Goal: Task Accomplishment & Management: Complete application form

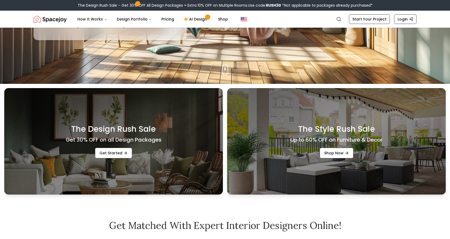
scroll to position [159, 0]
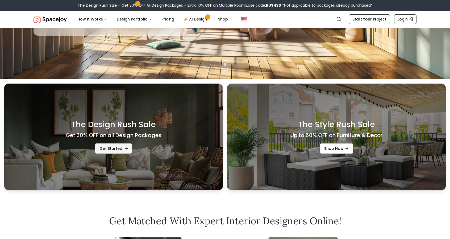
click at [115, 150] on link "Get Started" at bounding box center [113, 148] width 37 height 11
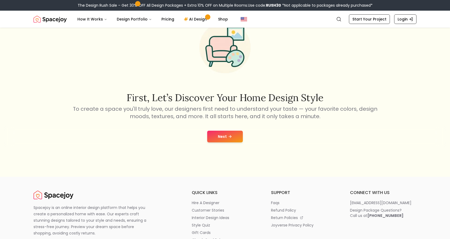
scroll to position [53, 0]
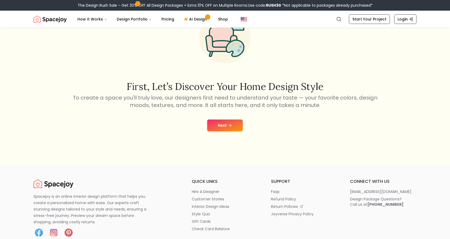
click at [226, 128] on button "Next" at bounding box center [225, 125] width 36 height 12
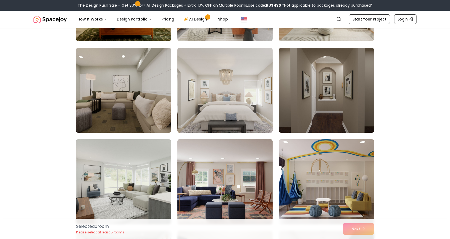
scroll to position [1409, 0]
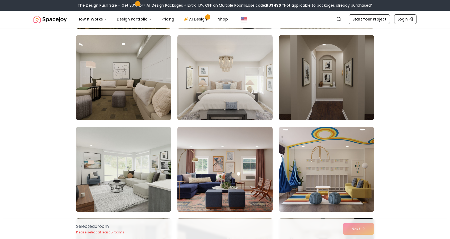
click at [237, 94] on img at bounding box center [225, 77] width 100 height 89
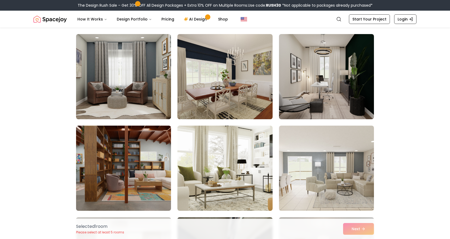
scroll to position [1595, 0]
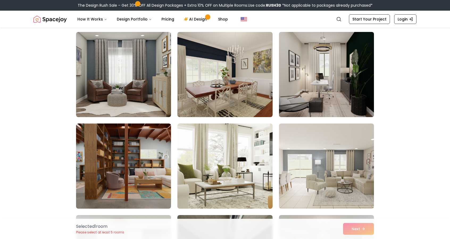
click at [331, 89] on img at bounding box center [326, 74] width 100 height 89
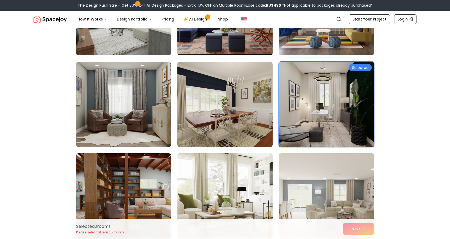
scroll to position [1568, 0]
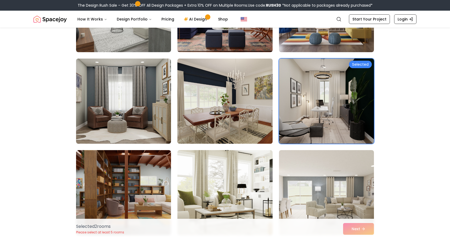
drag, startPoint x: 153, startPoint y: 113, endPoint x: 214, endPoint y: 131, distance: 62.8
click at [153, 113] on img at bounding box center [123, 100] width 95 height 85
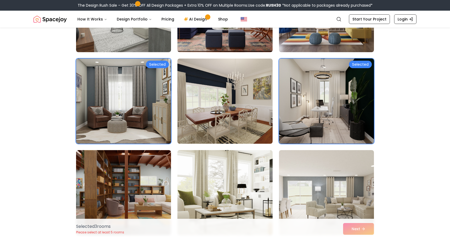
click at [357, 228] on div "Selected 3 room s Please select at least 5 rooms Next" at bounding box center [225, 228] width 306 height 20
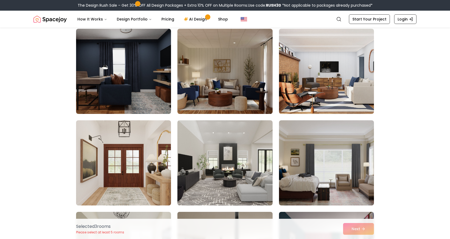
scroll to position [186, 0]
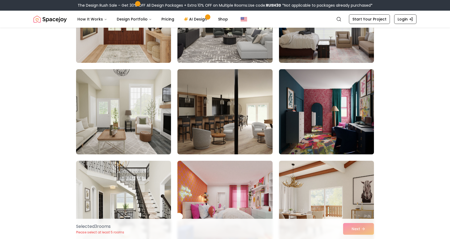
click at [319, 114] on img at bounding box center [326, 111] width 100 height 89
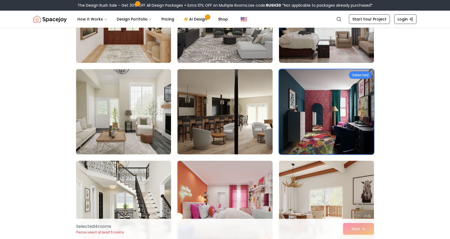
click at [133, 116] on img at bounding box center [124, 111] width 100 height 89
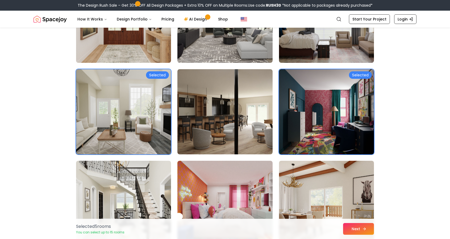
click at [356, 228] on button "Next" at bounding box center [358, 229] width 31 height 12
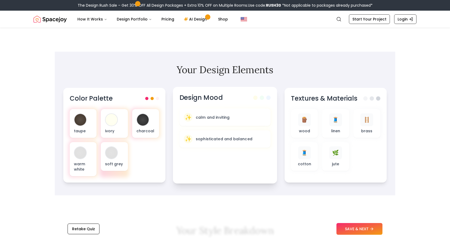
scroll to position [133, 0]
click at [366, 230] on button "SAVE & NEXT" at bounding box center [359, 229] width 46 height 12
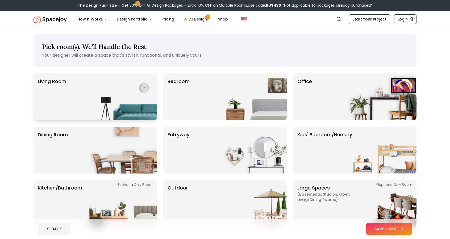
click at [120, 96] on img at bounding box center [123, 96] width 68 height 47
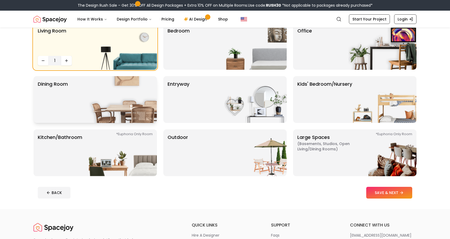
scroll to position [53, 0]
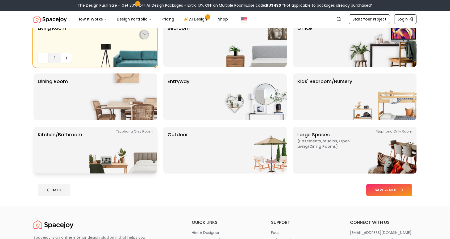
click at [121, 146] on img at bounding box center [123, 150] width 68 height 47
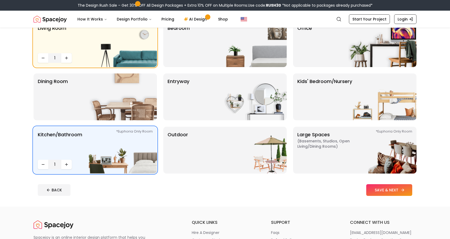
click at [383, 193] on button "SAVE & NEXT" at bounding box center [389, 190] width 46 height 12
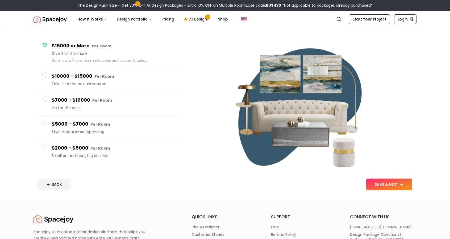
scroll to position [27, 0]
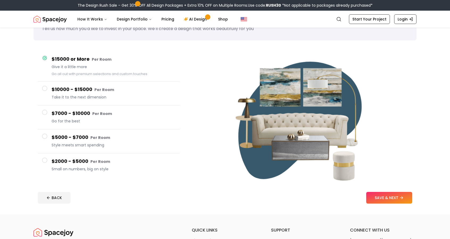
click at [48, 89] on button "$10000 - $15000 Per Room Take it to the next dimension" at bounding box center [109, 93] width 142 height 24
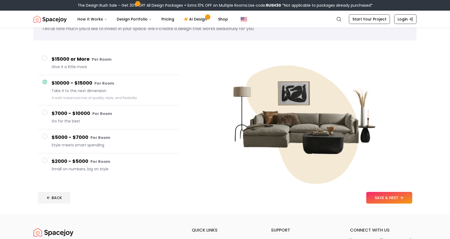
click at [48, 59] on button "$15000 or More Per Room Give it a little more" at bounding box center [109, 63] width 142 height 24
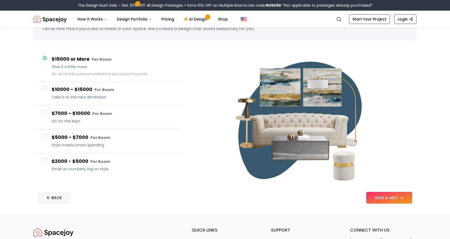
click at [47, 90] on div at bounding box center [44, 88] width 5 height 5
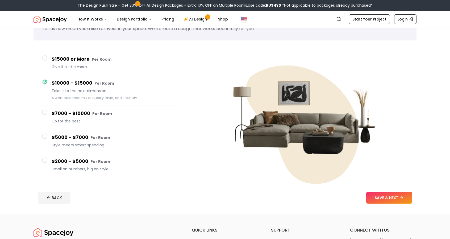
click at [48, 112] on button "$7000 - $10000 Per Room Go for the best" at bounding box center [109, 117] width 142 height 24
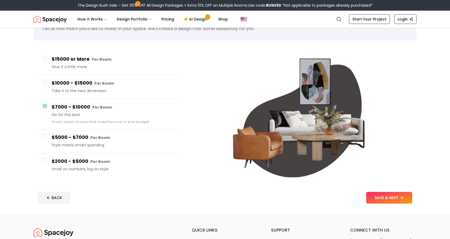
click at [47, 136] on span at bounding box center [44, 135] width 5 height 5
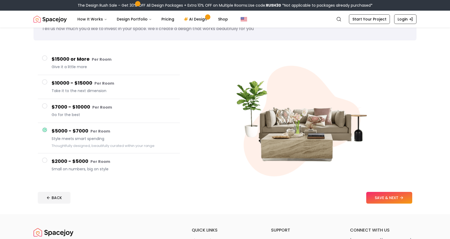
click at [46, 161] on span at bounding box center [44, 159] width 5 height 5
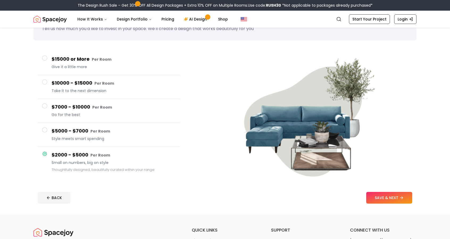
click at [47, 83] on span at bounding box center [44, 81] width 5 height 5
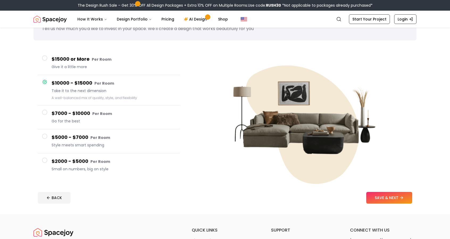
click at [395, 198] on button "SAVE & NEXT" at bounding box center [389, 198] width 46 height 12
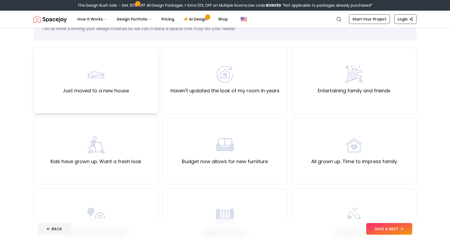
click at [130, 78] on div "Just moved to a new house" at bounding box center [95, 80] width 125 height 66
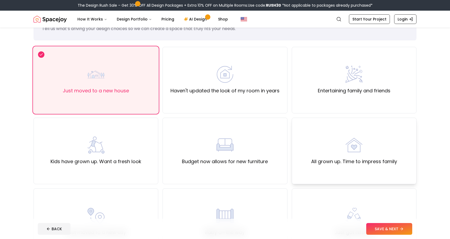
scroll to position [80, 0]
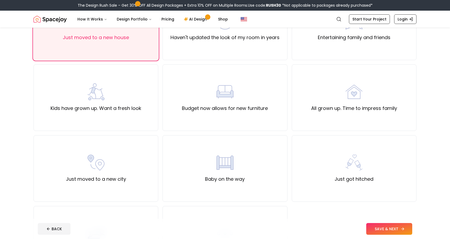
click at [380, 227] on button "SAVE & NEXT" at bounding box center [389, 229] width 46 height 12
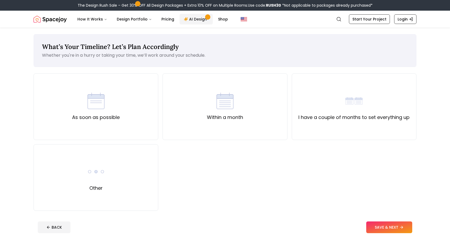
click at [193, 20] on link "AI Design" at bounding box center [195, 19] width 33 height 11
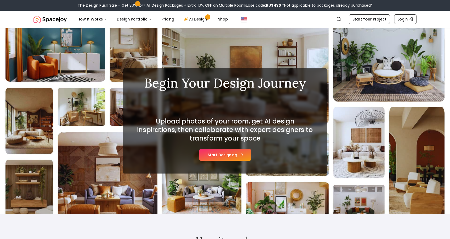
click at [239, 156] on icon at bounding box center [241, 155] width 4 height 4
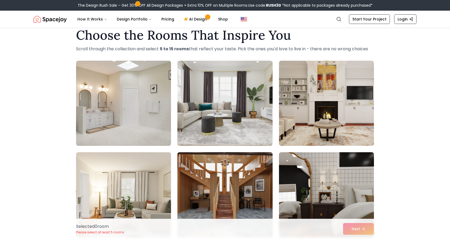
scroll to position [80, 0]
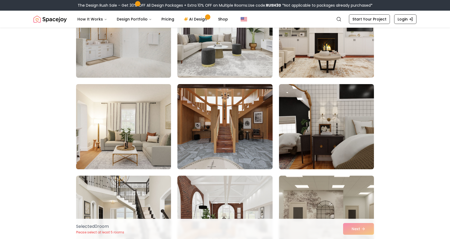
click at [142, 133] on img at bounding box center [124, 126] width 100 height 89
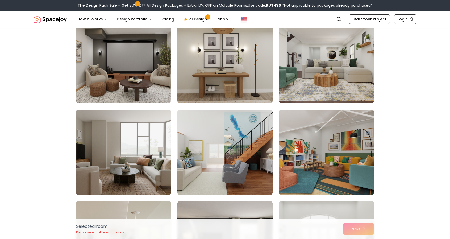
scroll to position [984, 0]
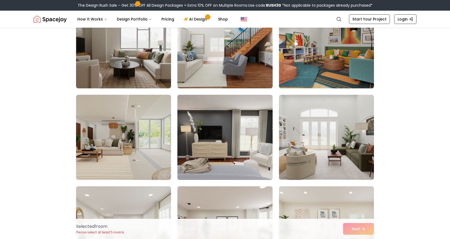
click at [246, 147] on img at bounding box center [225, 137] width 100 height 89
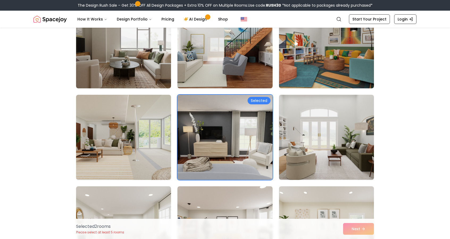
drag, startPoint x: 145, startPoint y: 149, endPoint x: 172, endPoint y: 150, distance: 27.1
click at [145, 149] on img at bounding box center [123, 137] width 95 height 85
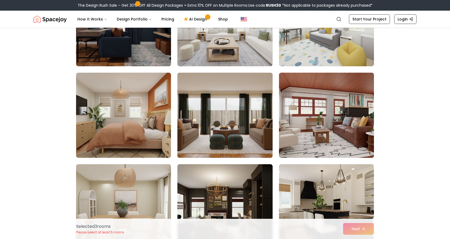
scroll to position [1648, 0]
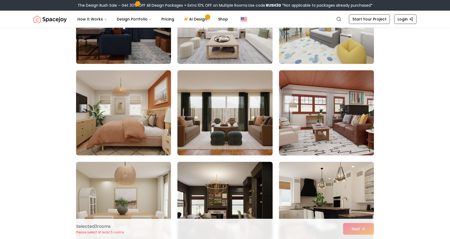
drag, startPoint x: 136, startPoint y: 136, endPoint x: 172, endPoint y: 145, distance: 37.2
click at [136, 136] on img at bounding box center [123, 112] width 95 height 85
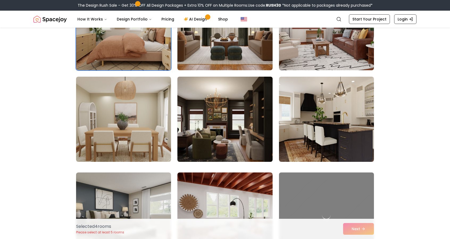
scroll to position [1754, 0]
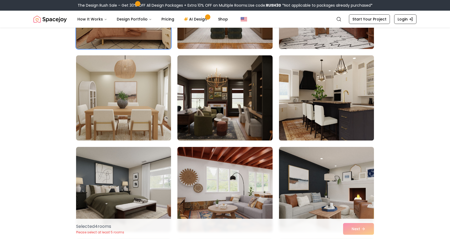
click at [336, 112] on img at bounding box center [326, 97] width 100 height 89
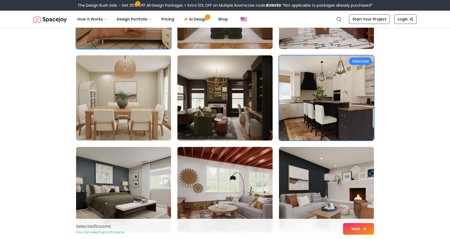
click at [362, 228] on button "Next" at bounding box center [358, 229] width 31 height 12
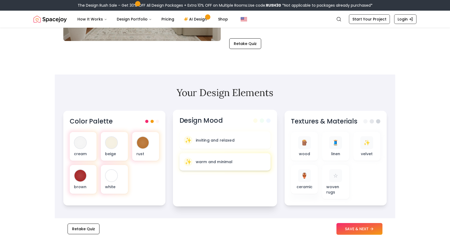
scroll to position [159, 0]
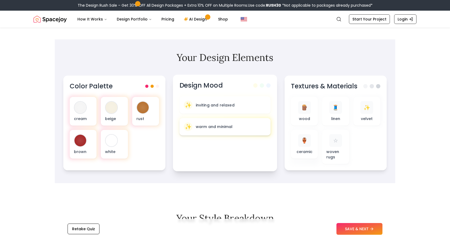
click at [238, 132] on div "✨ warm and minimal" at bounding box center [224, 126] width 91 height 17
click at [349, 228] on button "SAVE & NEXT" at bounding box center [359, 229] width 46 height 12
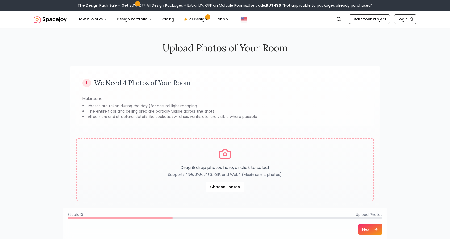
scroll to position [27, 0]
